Goal: Entertainment & Leisure: Consume media (video, audio)

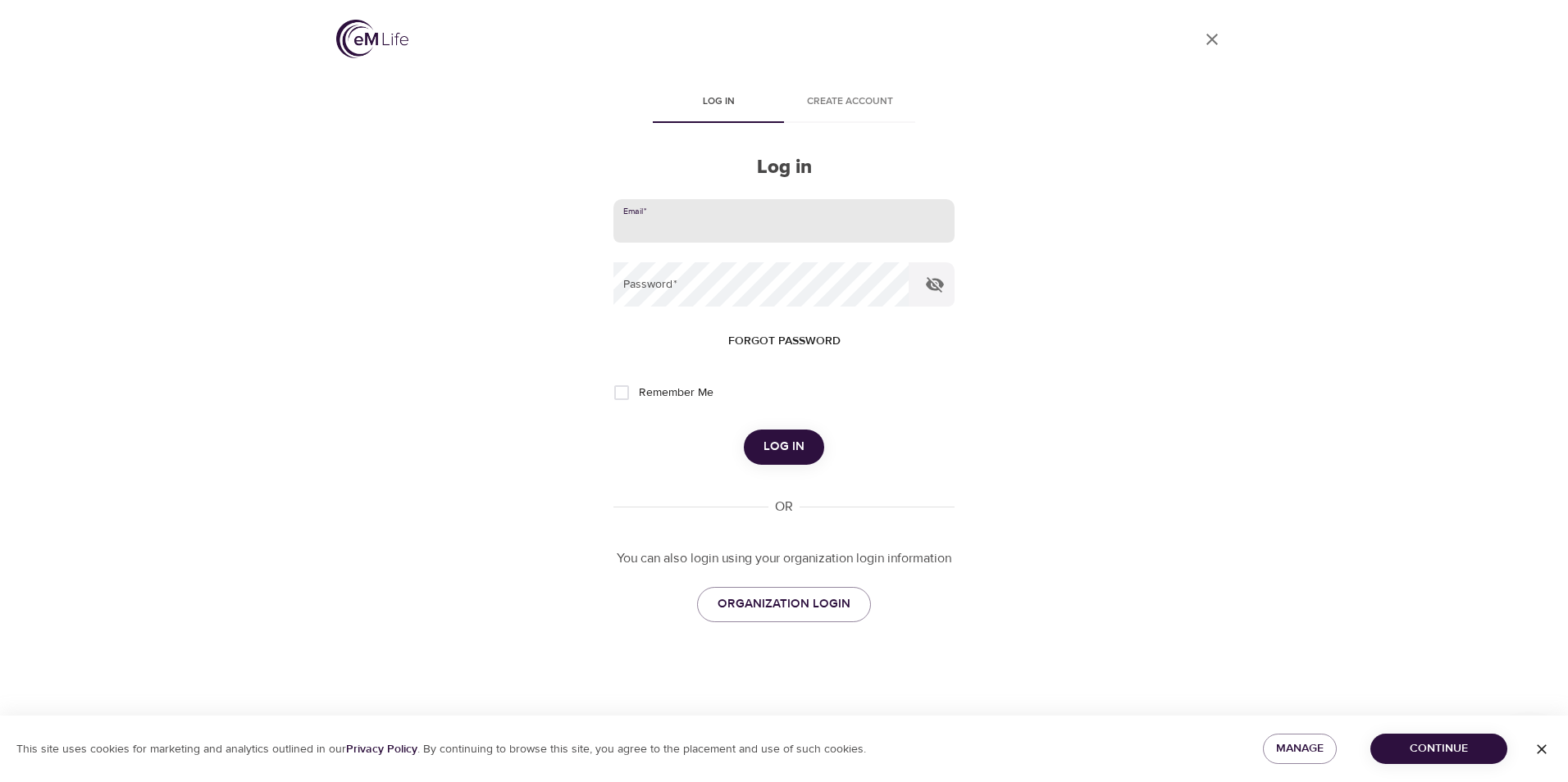
click at [685, 211] on input "email" at bounding box center [783, 222] width 341 height 44
type input "[EMAIL_ADDRESS][DOMAIN_NAME]"
click at [744, 430] on button "Log in" at bounding box center [784, 447] width 81 height 35
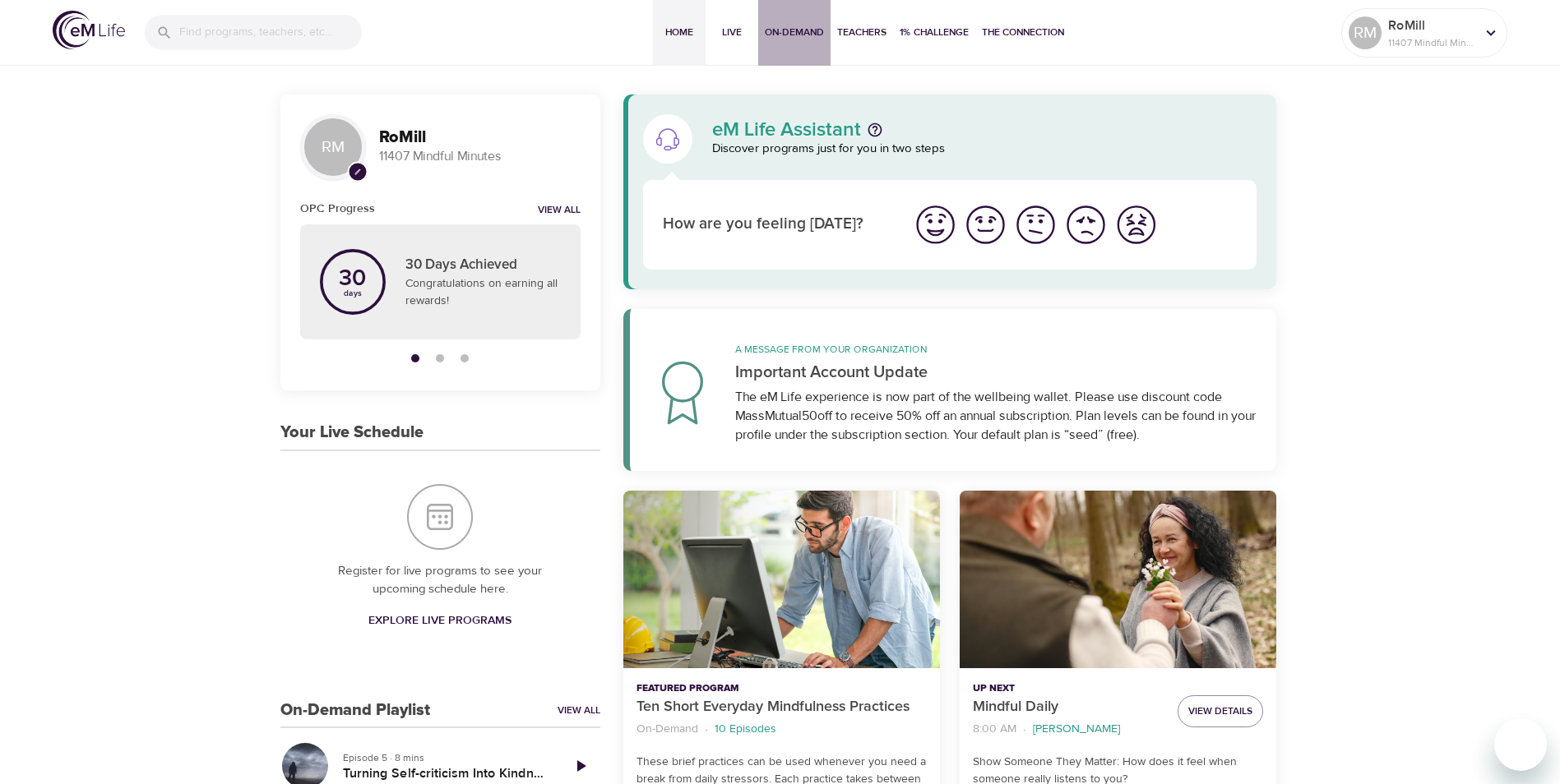
click at [777, 33] on span "On-Demand" at bounding box center [795, 33] width 60 height 17
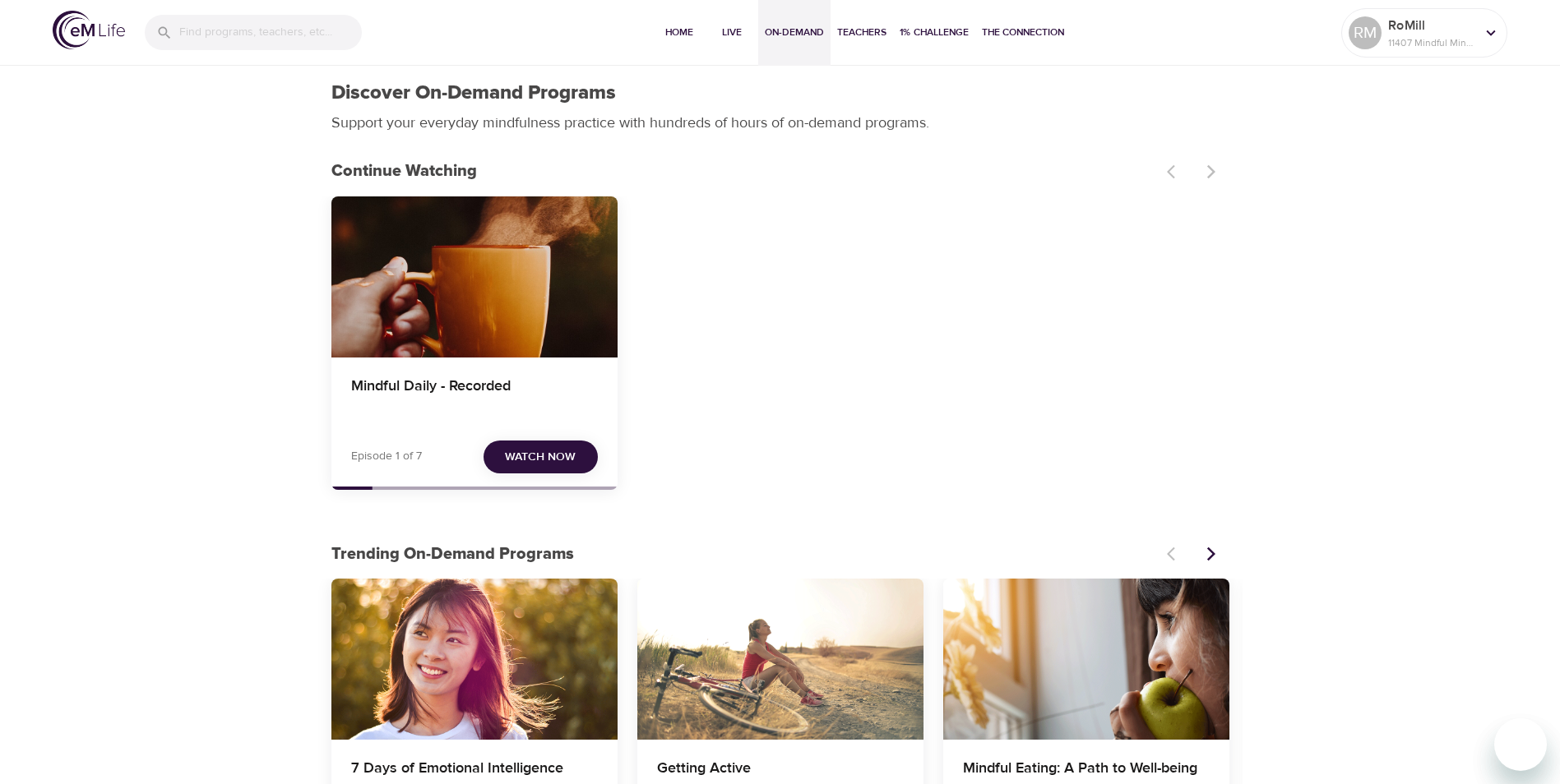
click at [531, 461] on span "Watch Now" at bounding box center [540, 457] width 70 height 20
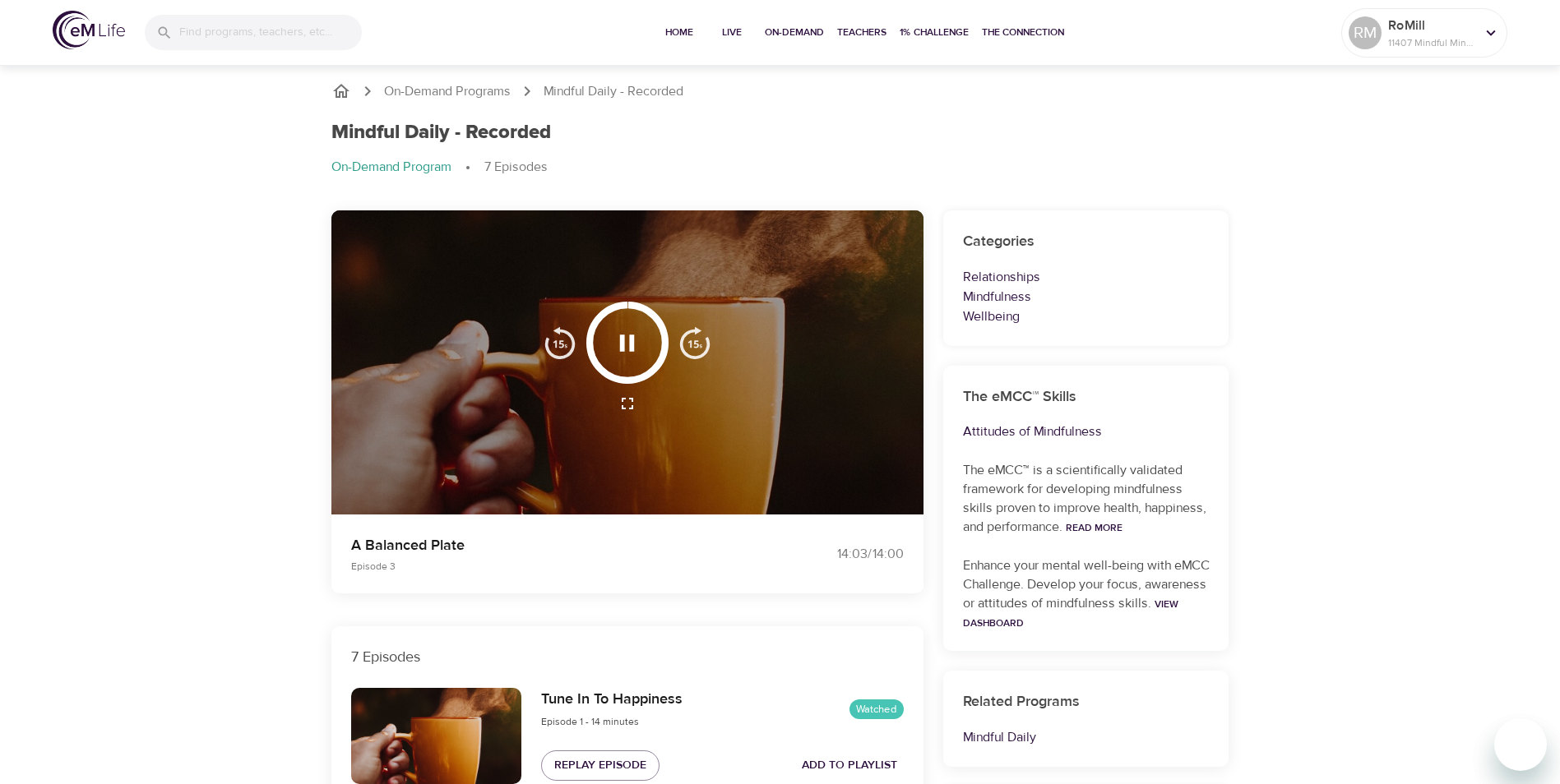
click at [631, 339] on icon "button" at bounding box center [627, 342] width 14 height 16
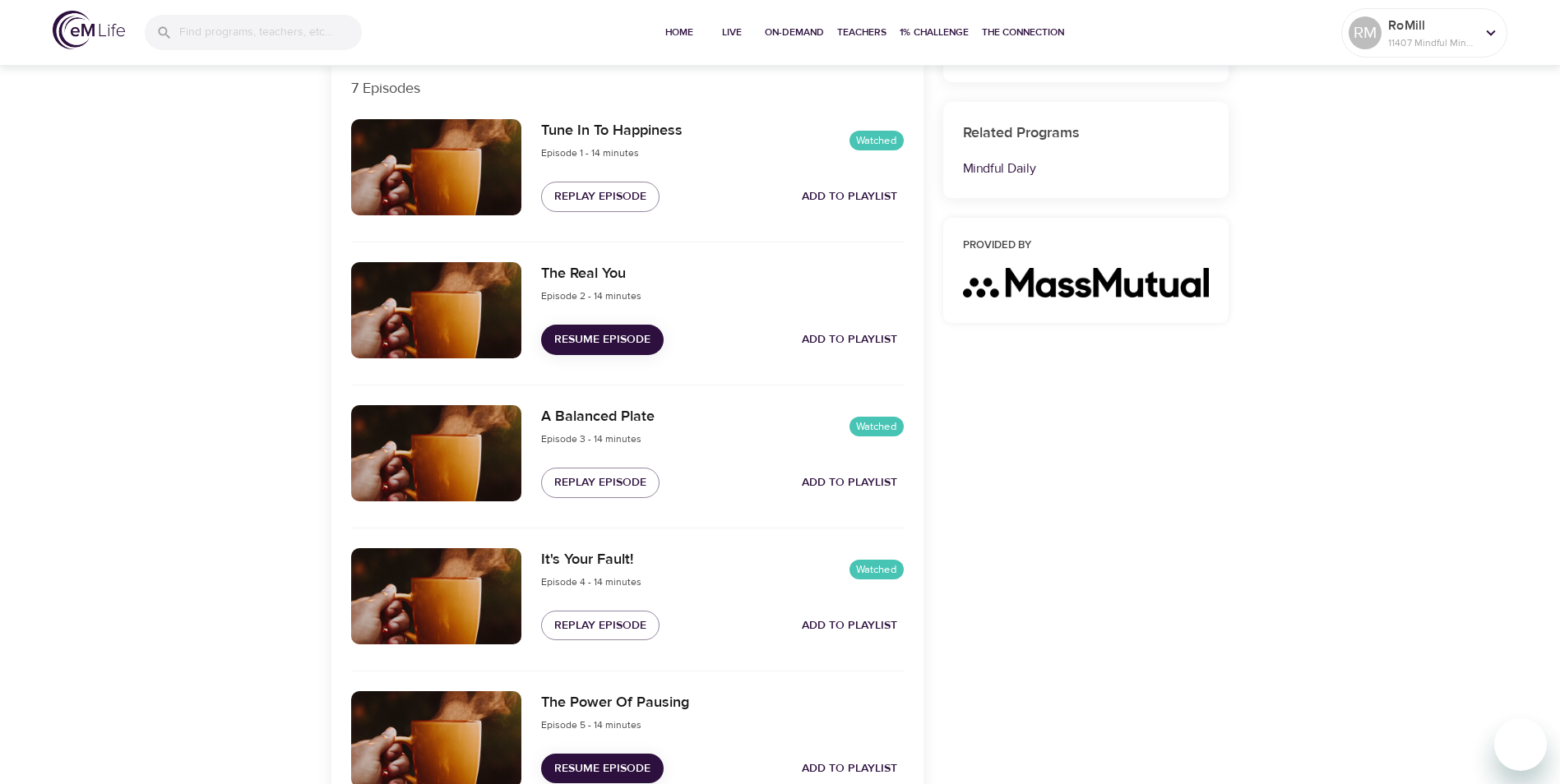
scroll to position [575, 0]
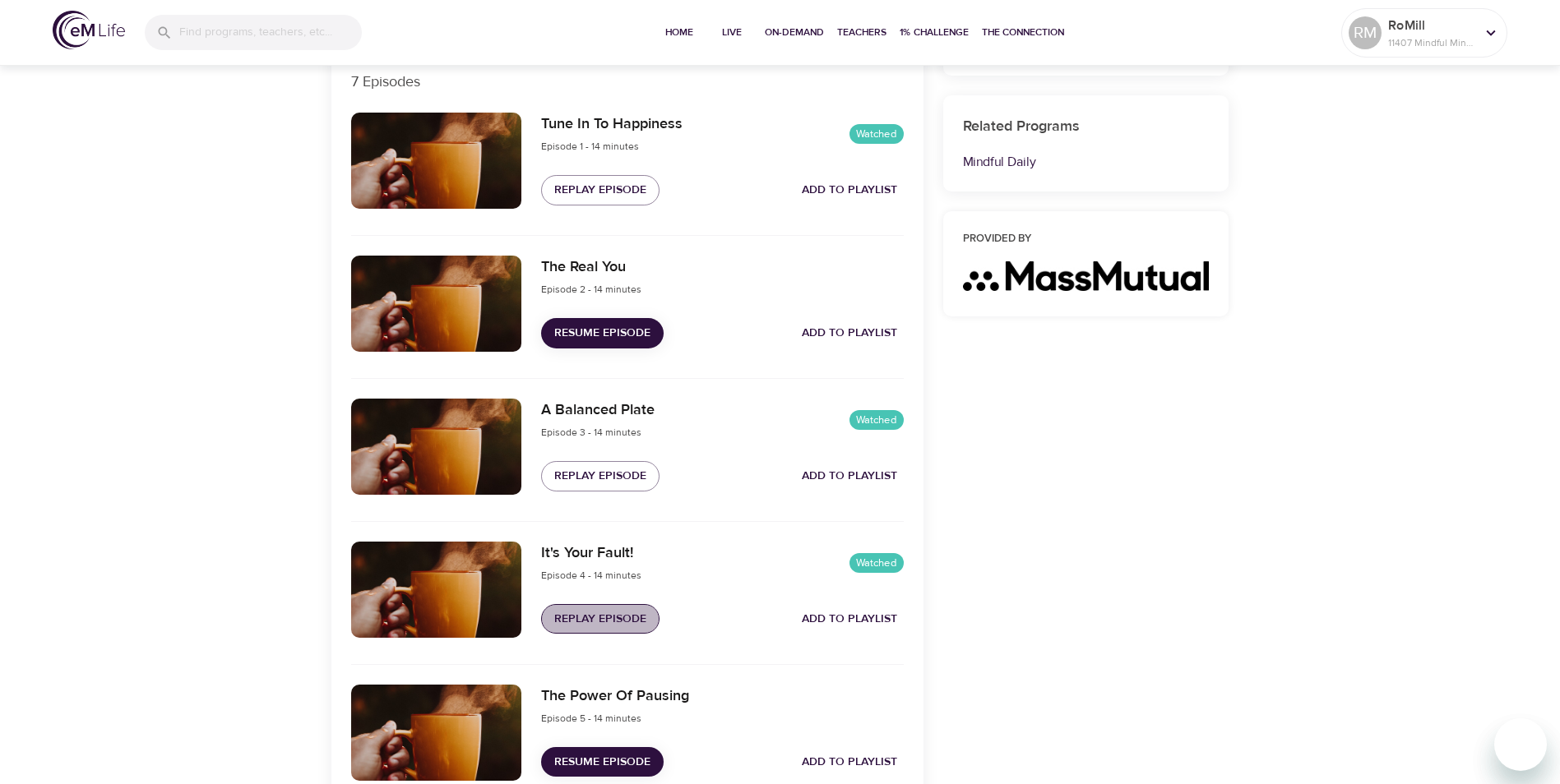
click at [584, 619] on span "Replay Episode" at bounding box center [601, 619] width 92 height 20
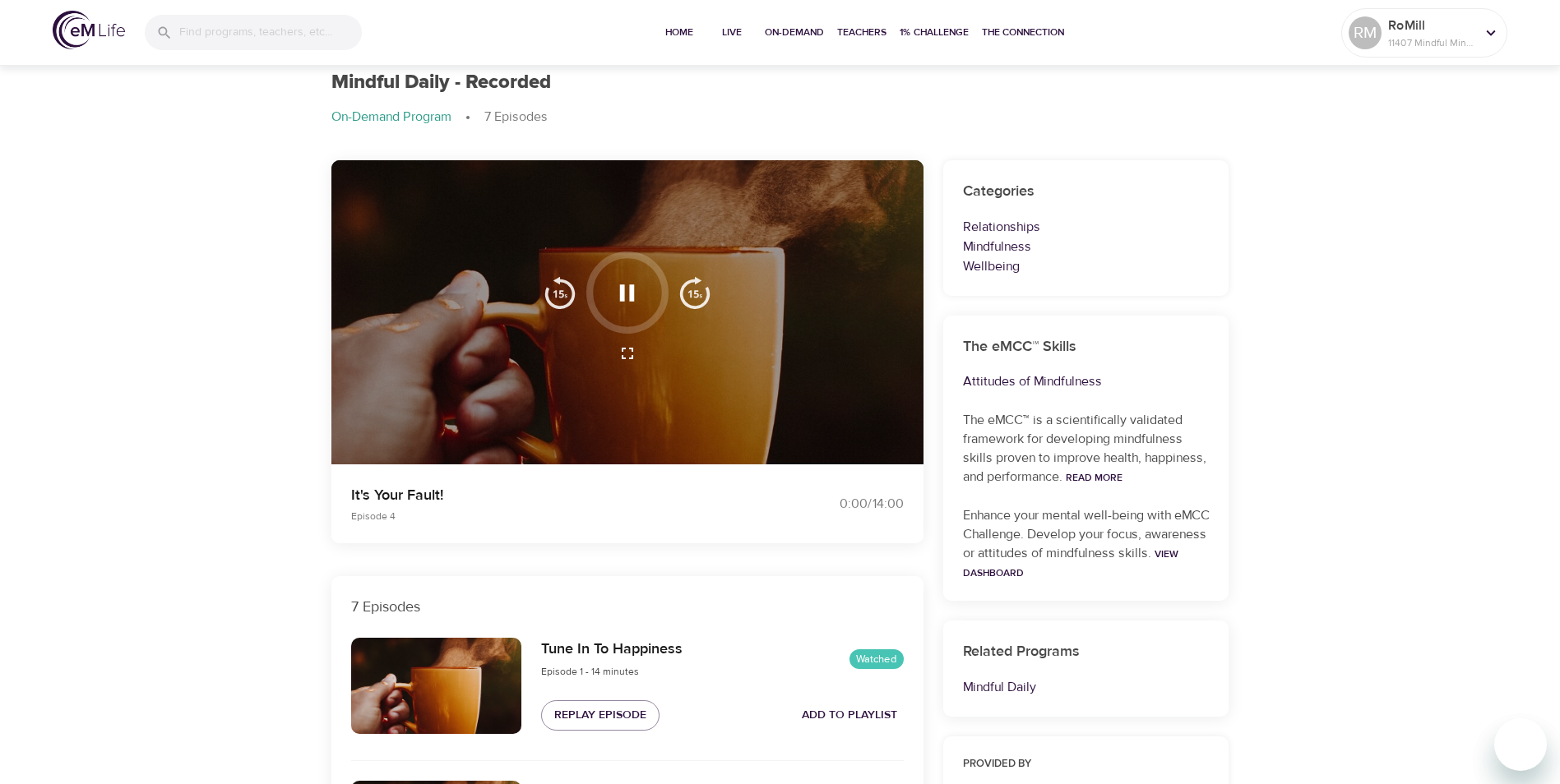
scroll to position [0, 0]
